Goal: Navigation & Orientation: Find specific page/section

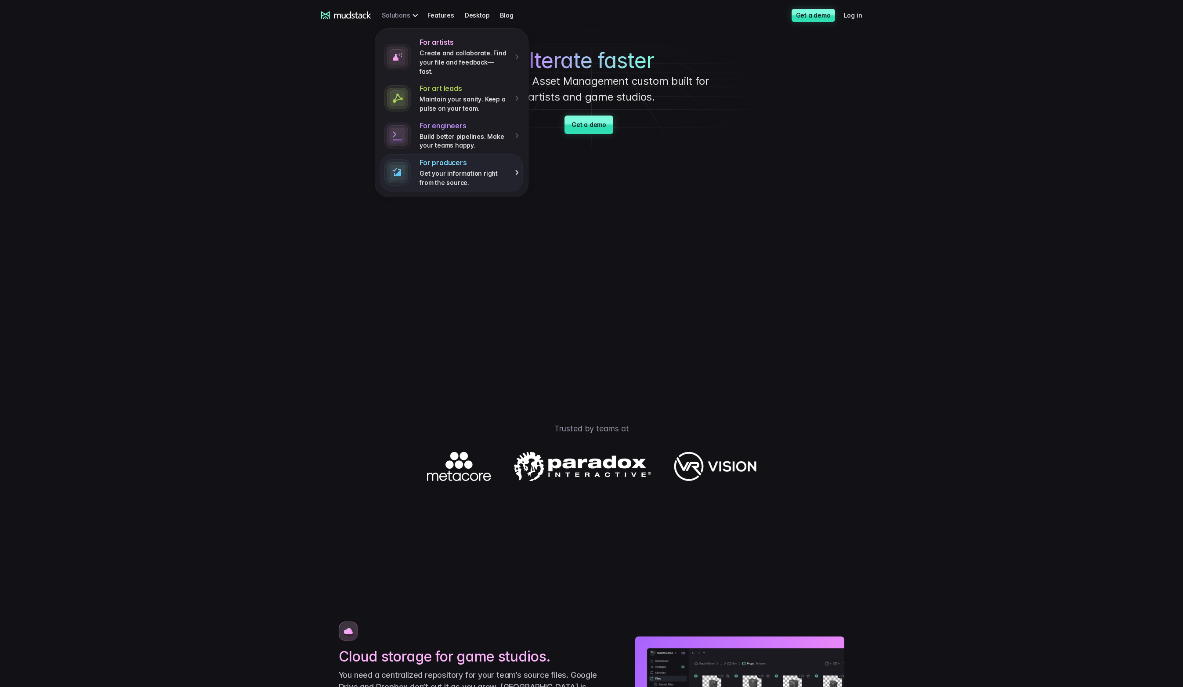
click at [459, 169] on p "Get your information right from the source." at bounding box center [463, 178] width 89 height 18
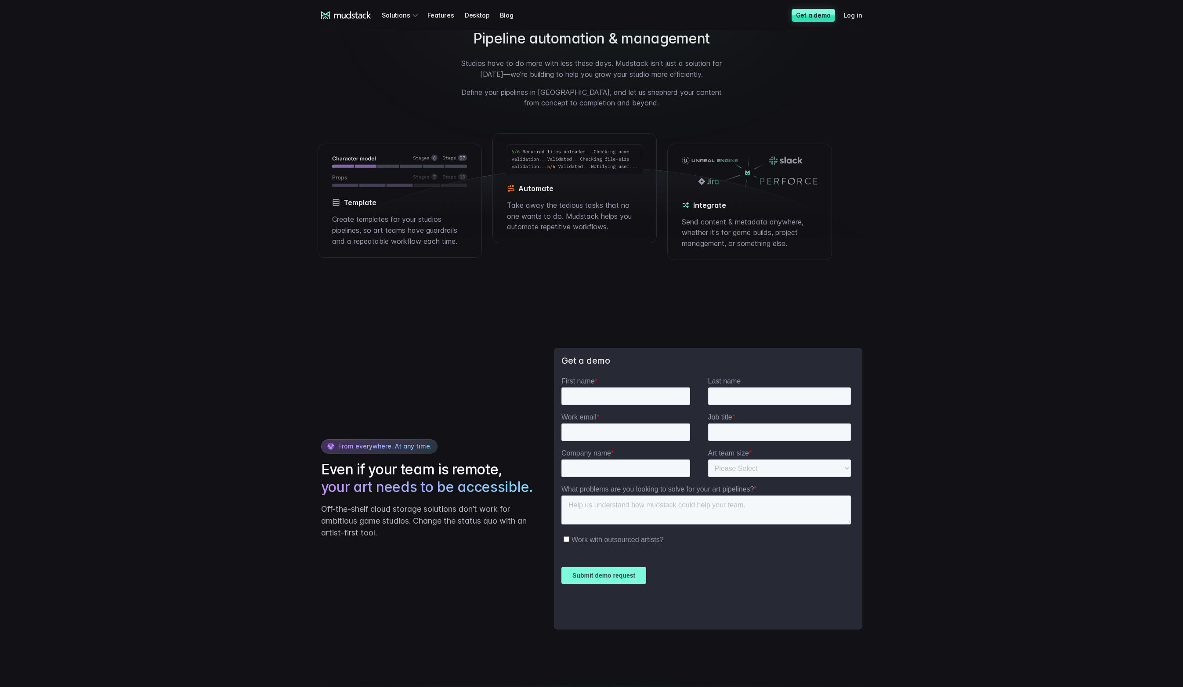
scroll to position [1430, 0]
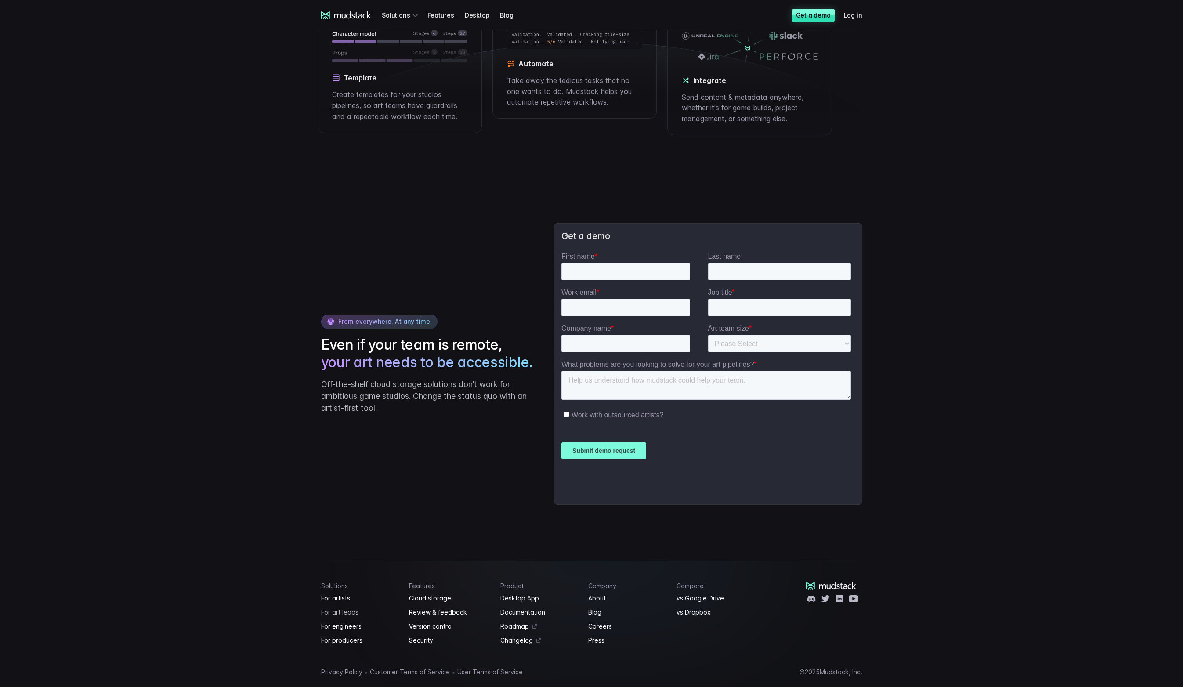
click at [354, 607] on link "For art leads" at bounding box center [360, 612] width 78 height 11
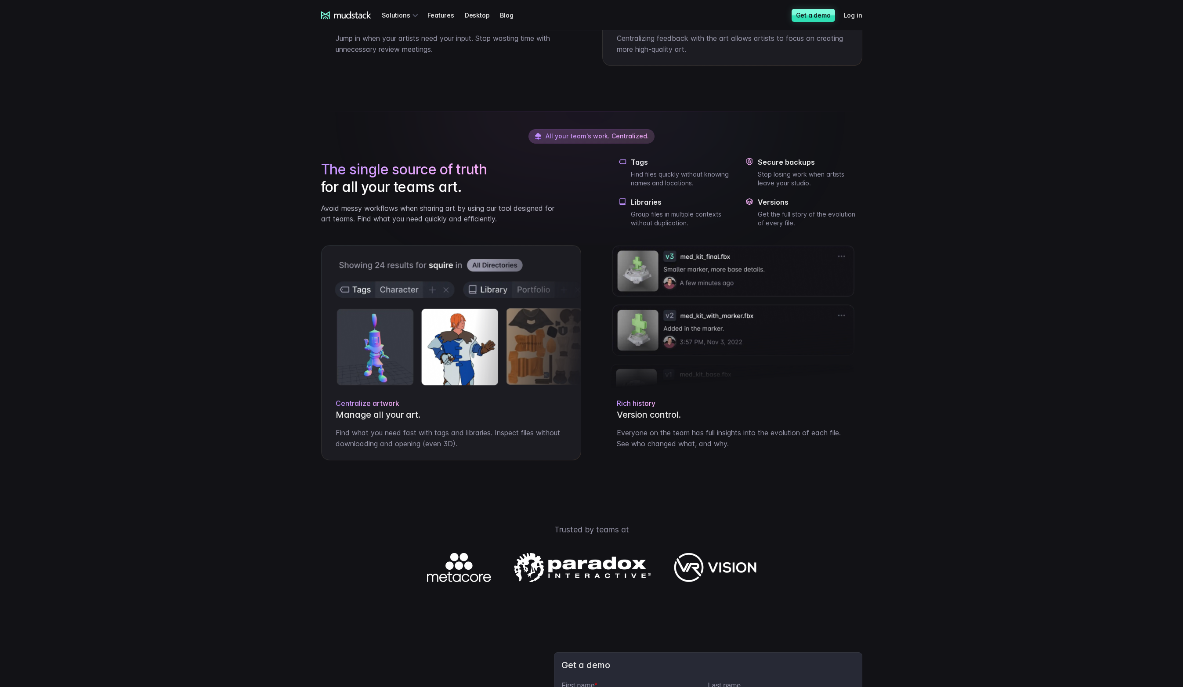
scroll to position [1062, 0]
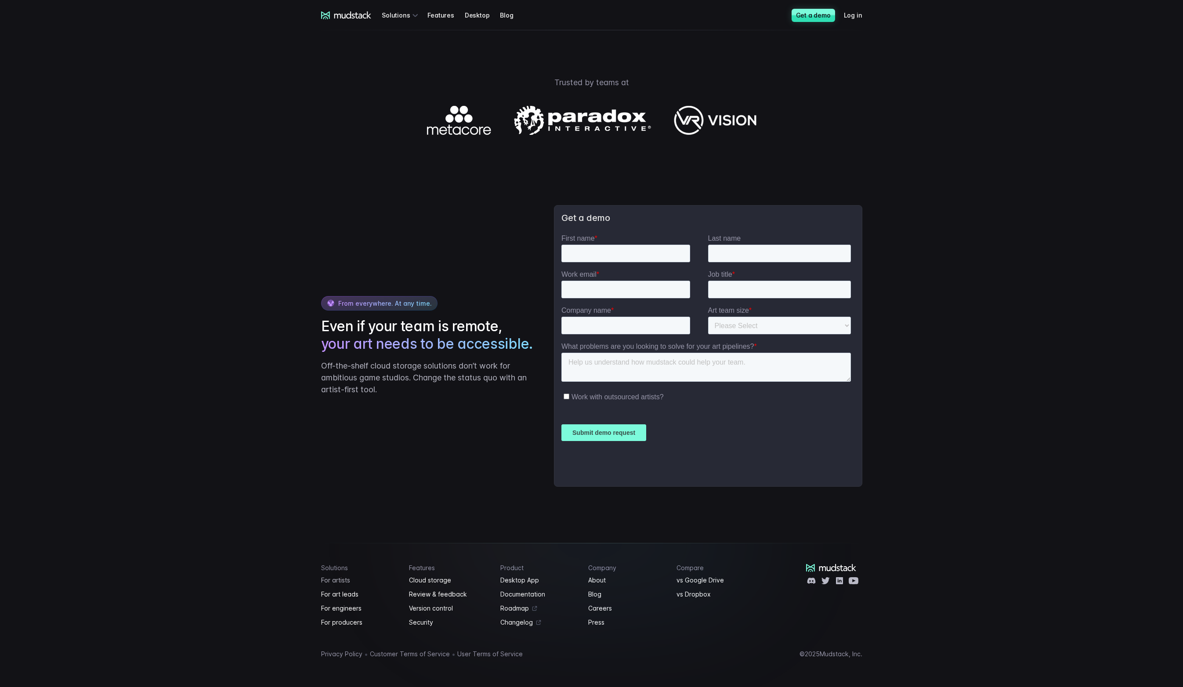
click at [333, 575] on link "For artists" at bounding box center [360, 580] width 78 height 11
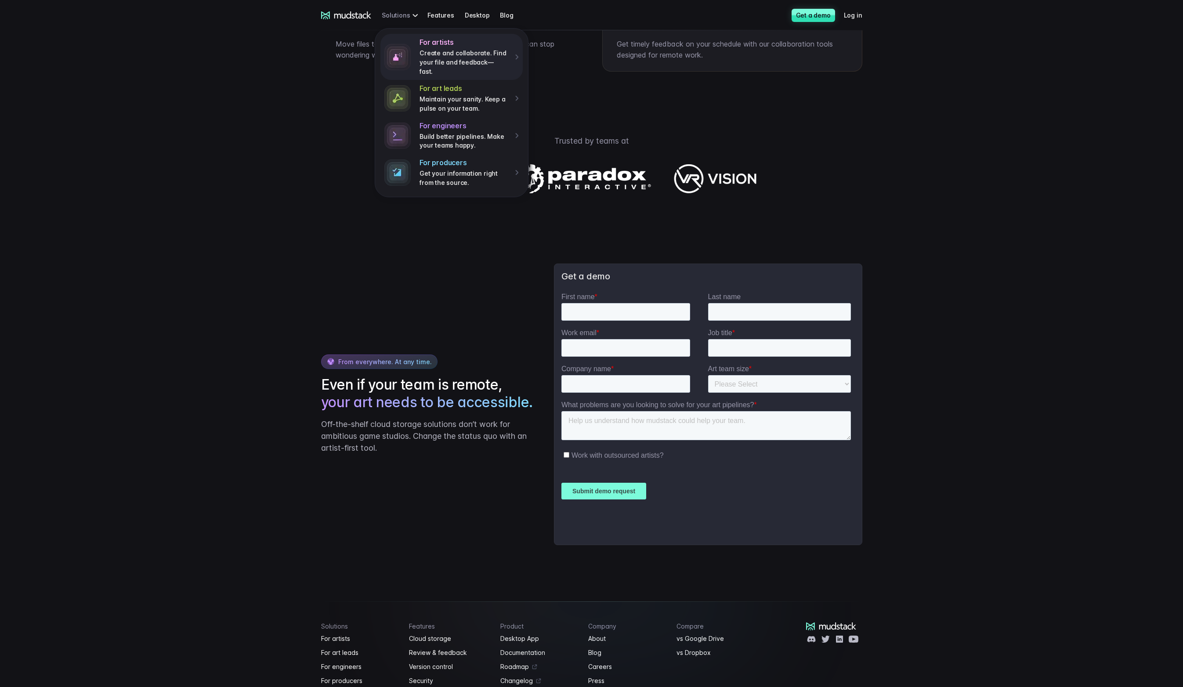
click at [398, 17] on div "For artists Create and collaborate. Find your file and feedback— fast. For art …" at bounding box center [401, 15] width 39 height 16
click at [429, 15] on link "Features" at bounding box center [445, 15] width 37 height 16
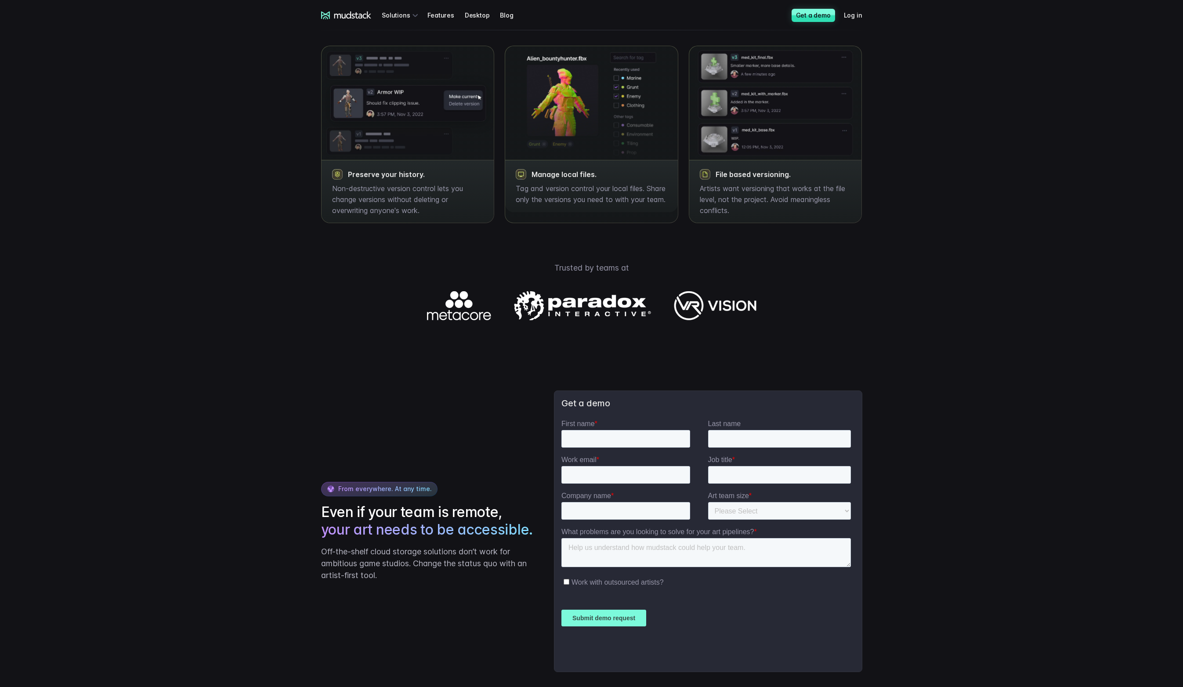
scroll to position [1241, 0]
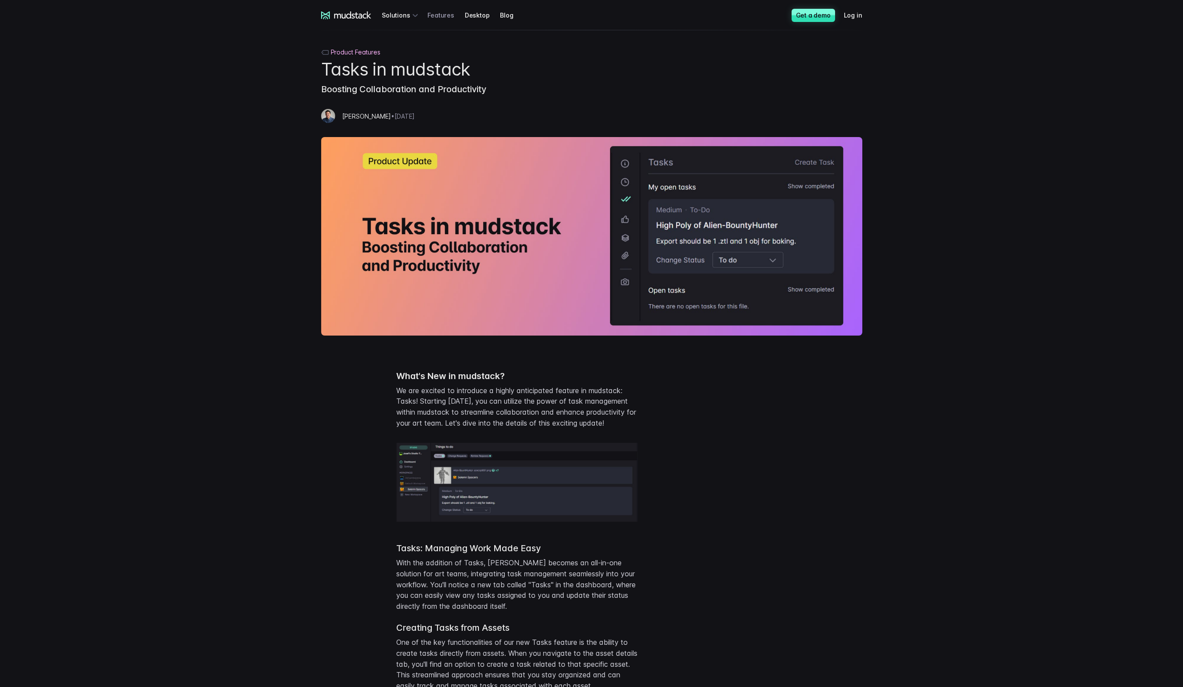
click at [439, 16] on link "Features" at bounding box center [445, 15] width 37 height 16
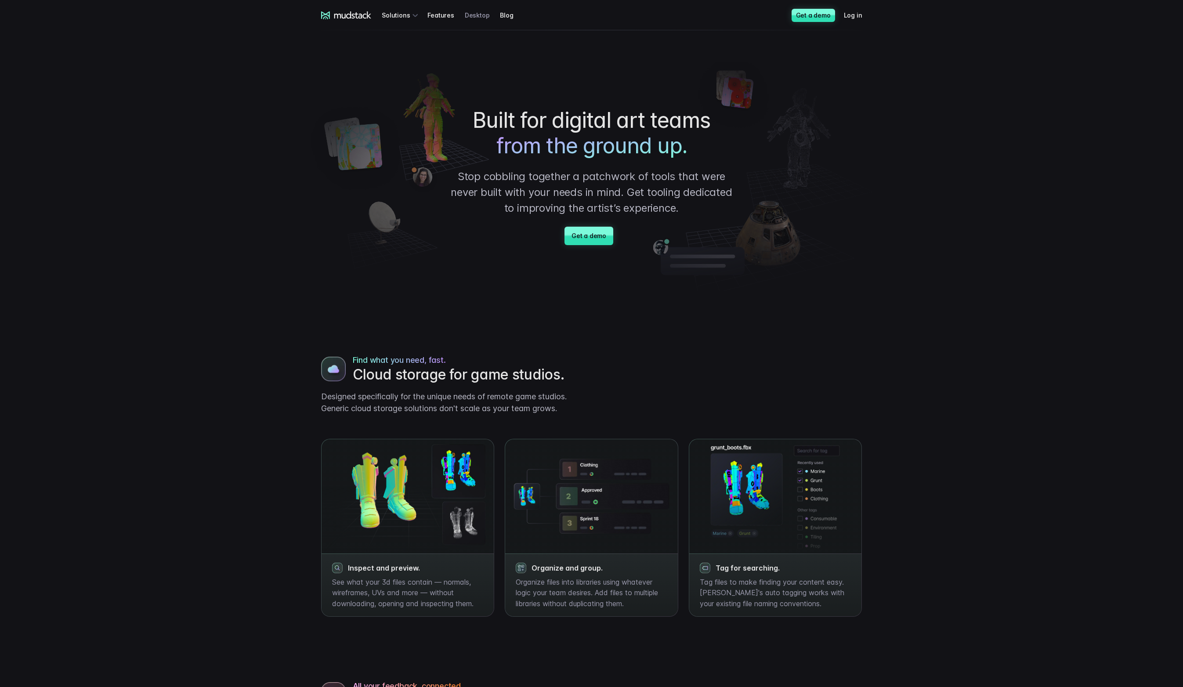
click at [487, 8] on link "Desktop" at bounding box center [483, 15] width 36 height 16
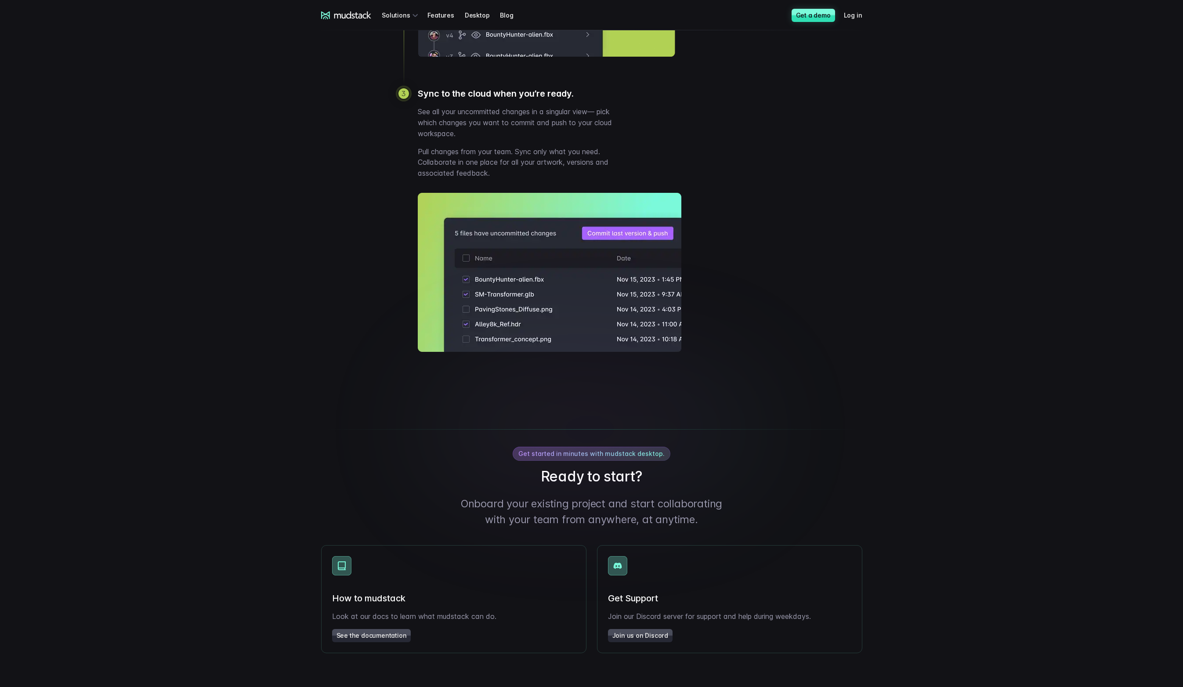
scroll to position [1149, 0]
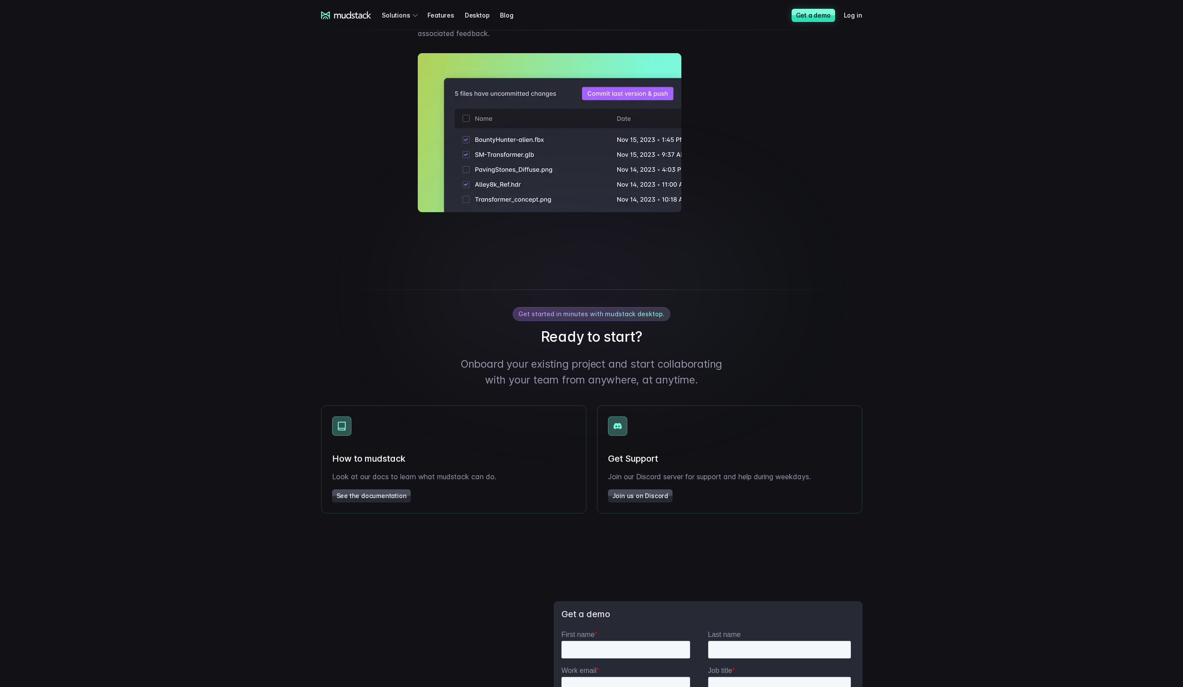
click at [362, 499] on link "See the documentation" at bounding box center [371, 495] width 79 height 13
